Goal: Task Accomplishment & Management: Manage account settings

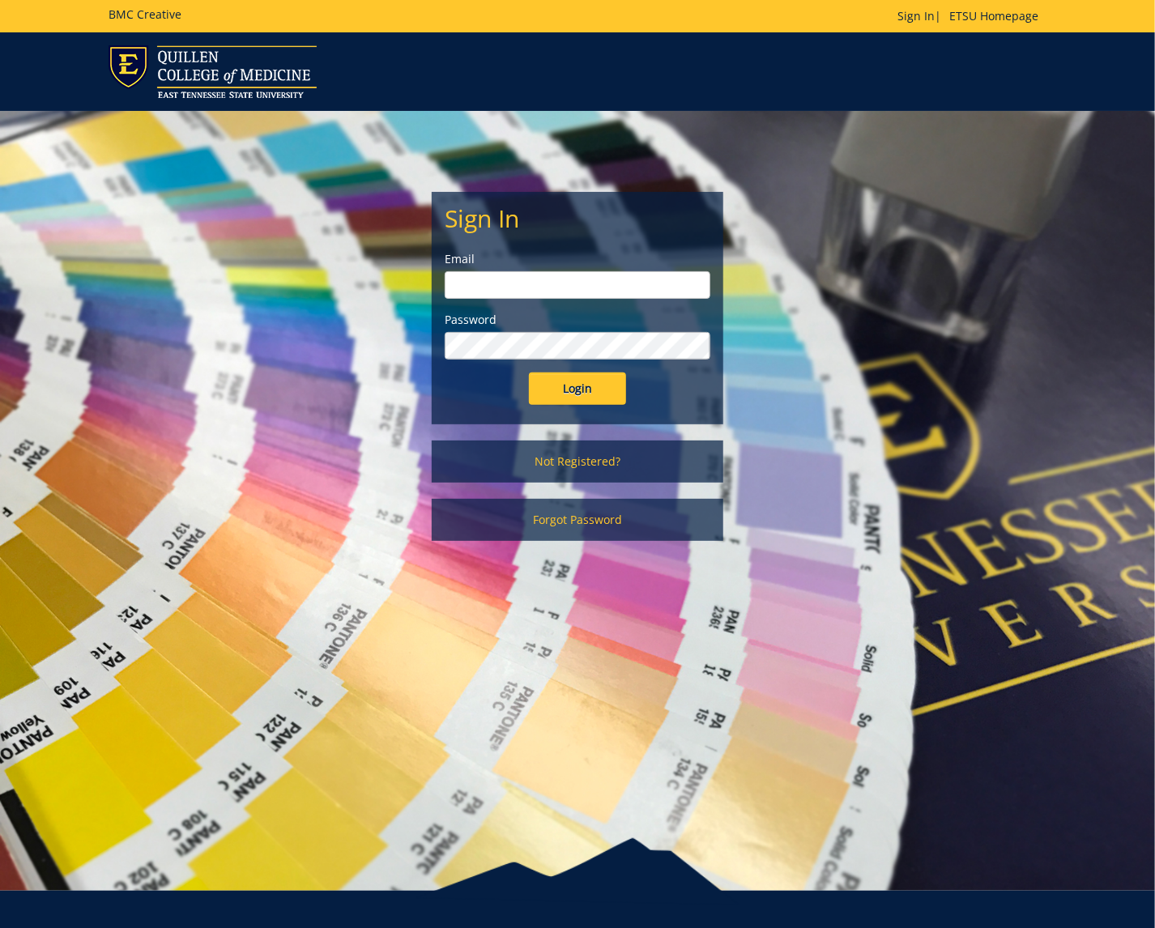
click at [529, 283] on input "email" at bounding box center [578, 285] width 266 height 28
type input "[EMAIL_ADDRESS][DOMAIN_NAME]"
click at [581, 377] on input "Login" at bounding box center [577, 388] width 97 height 32
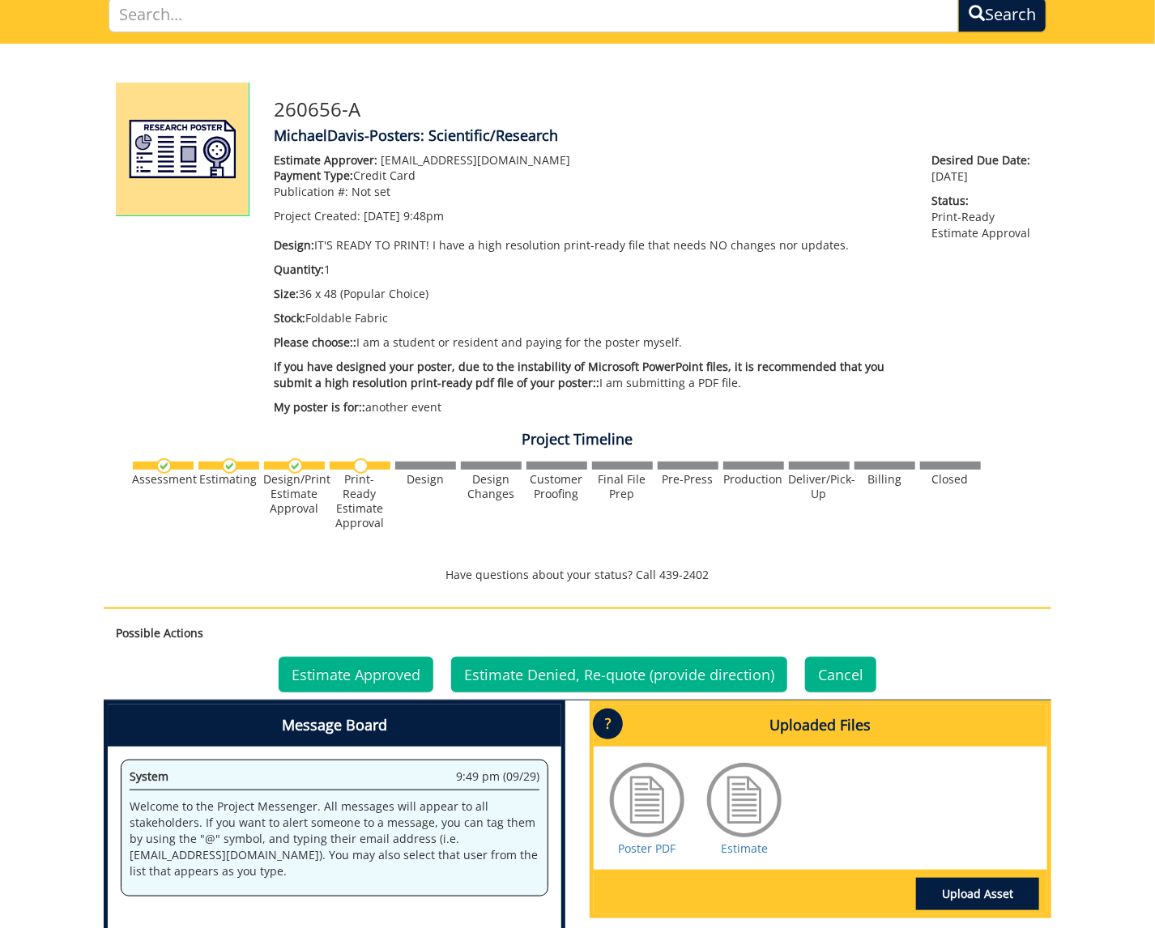
scroll to position [127, 0]
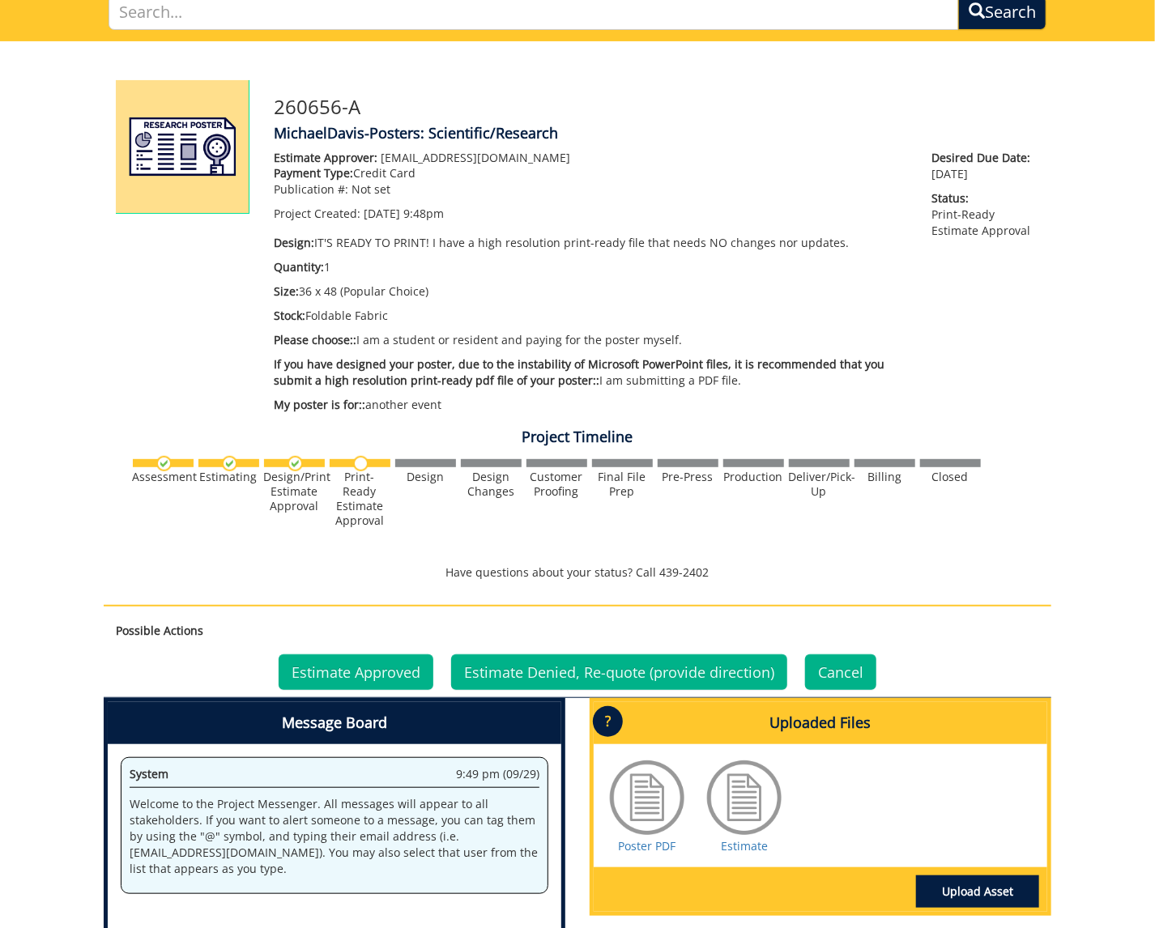
drag, startPoint x: 555, startPoint y: 387, endPoint x: 606, endPoint y: 266, distance: 131.7
click at [606, 266] on p "Quantity: 1" at bounding box center [591, 267] width 634 height 16
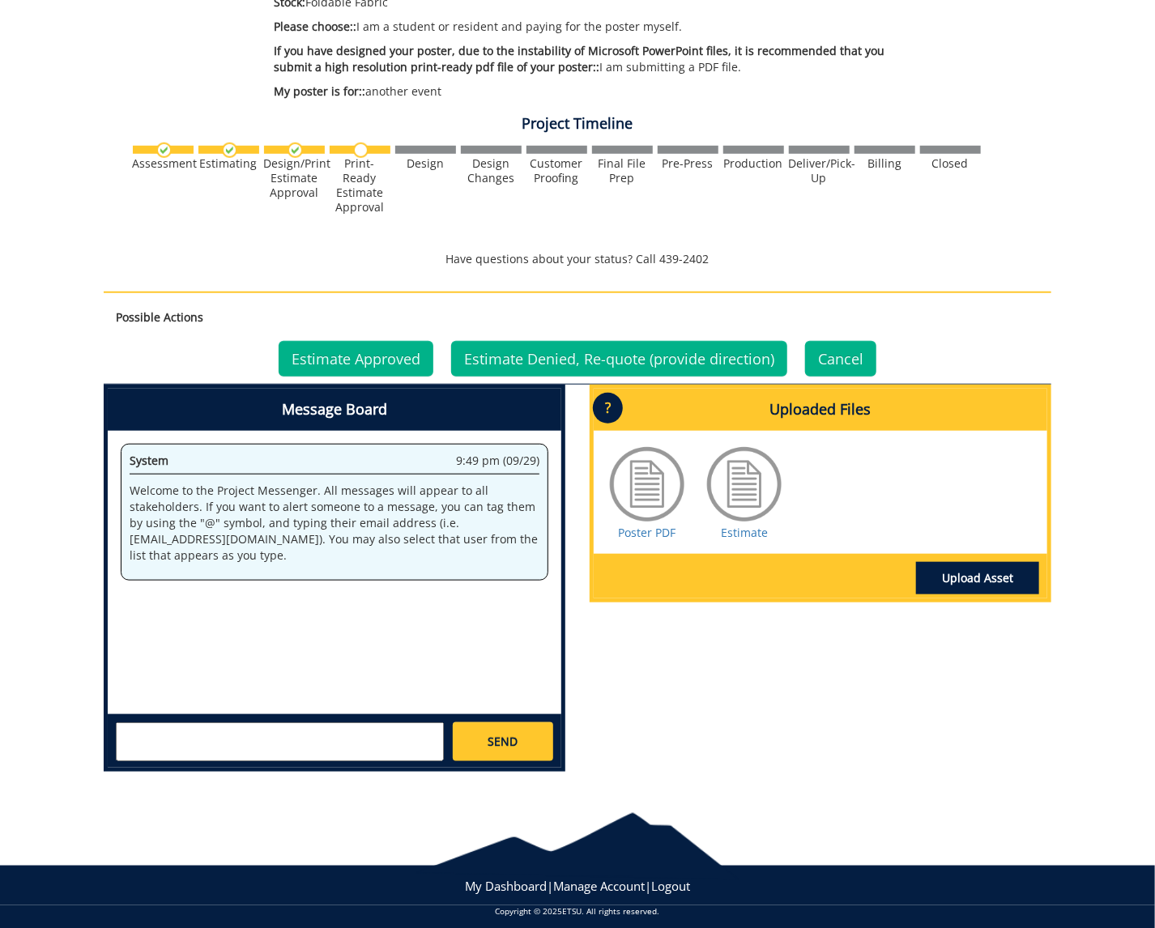
scroll to position [444, 0]
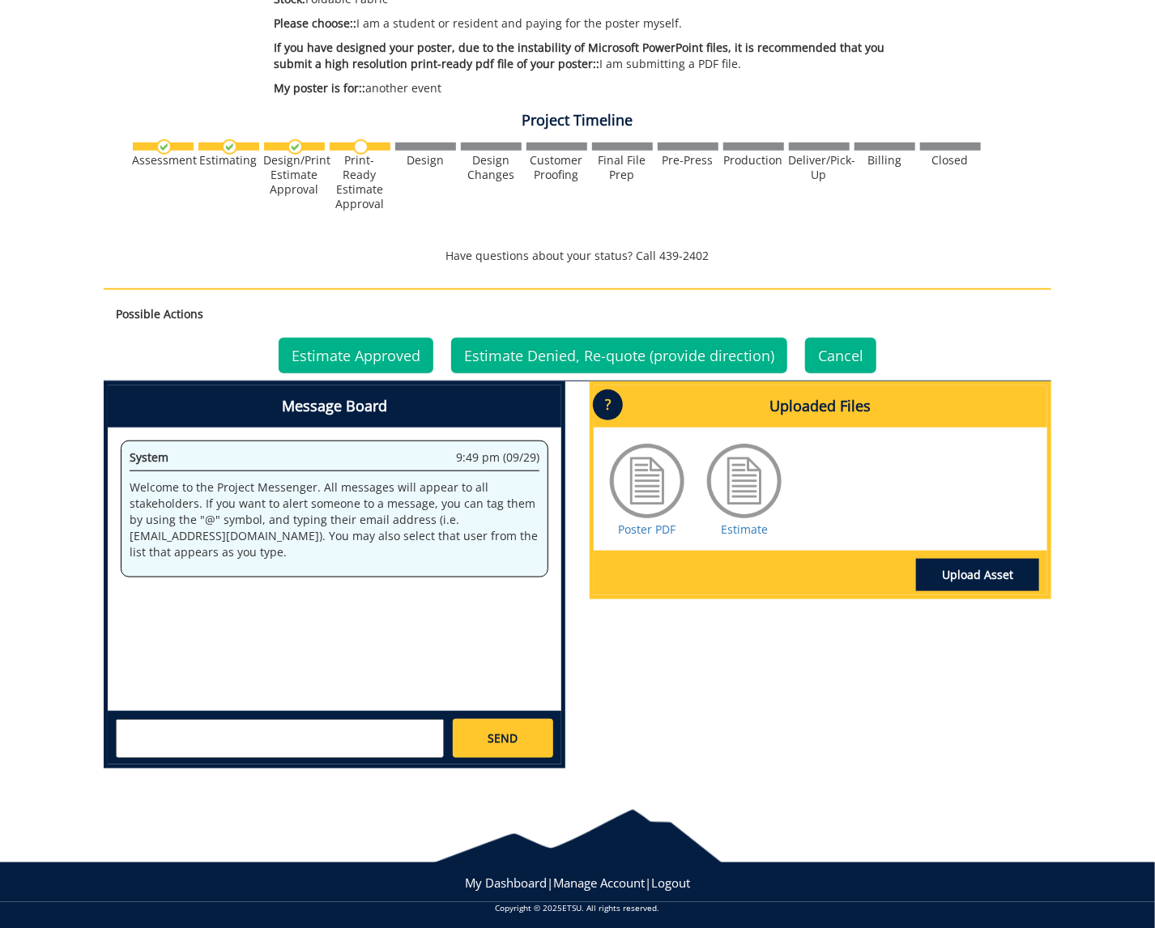
click at [735, 506] on div at bounding box center [744, 481] width 81 height 81
click at [747, 526] on link "Estimate" at bounding box center [744, 528] width 47 height 15
click at [402, 357] on link "Estimate Approved" at bounding box center [356, 356] width 155 height 36
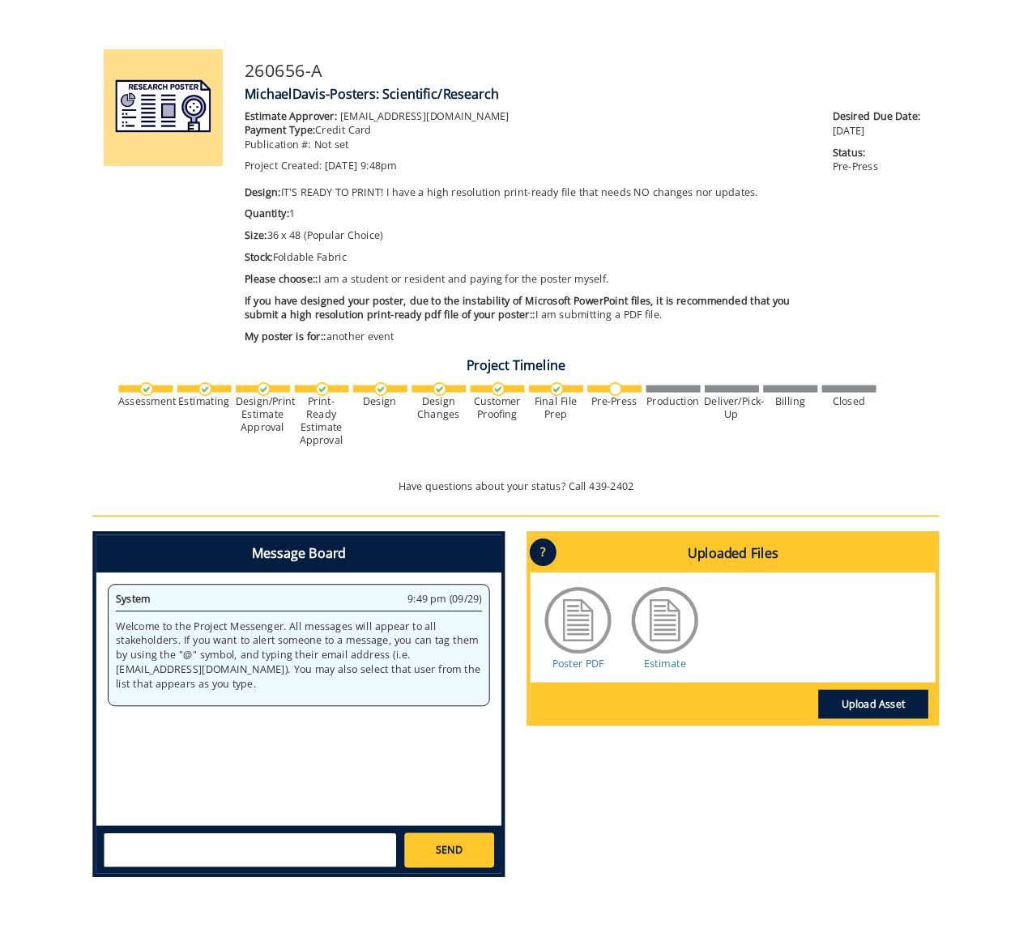
scroll to position [210, 0]
